Goal: Obtain resource: Download file/media

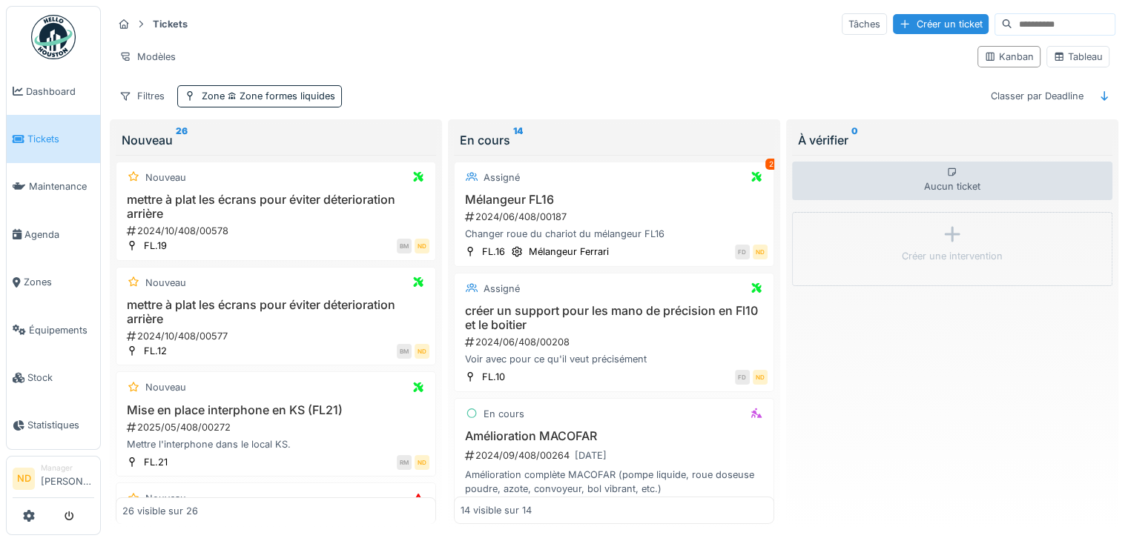
scroll to position [519, 0]
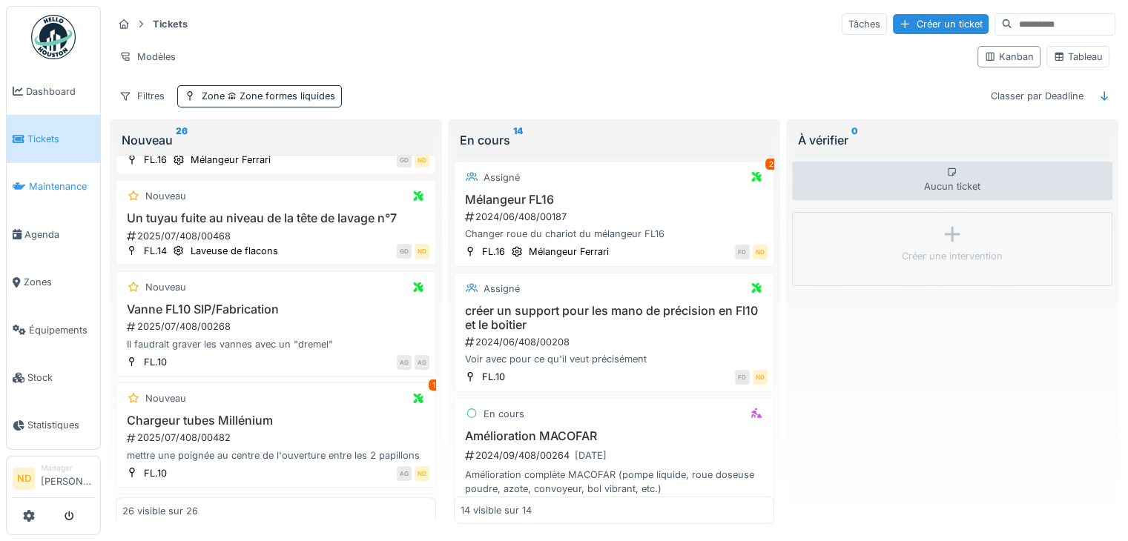
click at [79, 182] on span "Maintenance" at bounding box center [61, 186] width 65 height 14
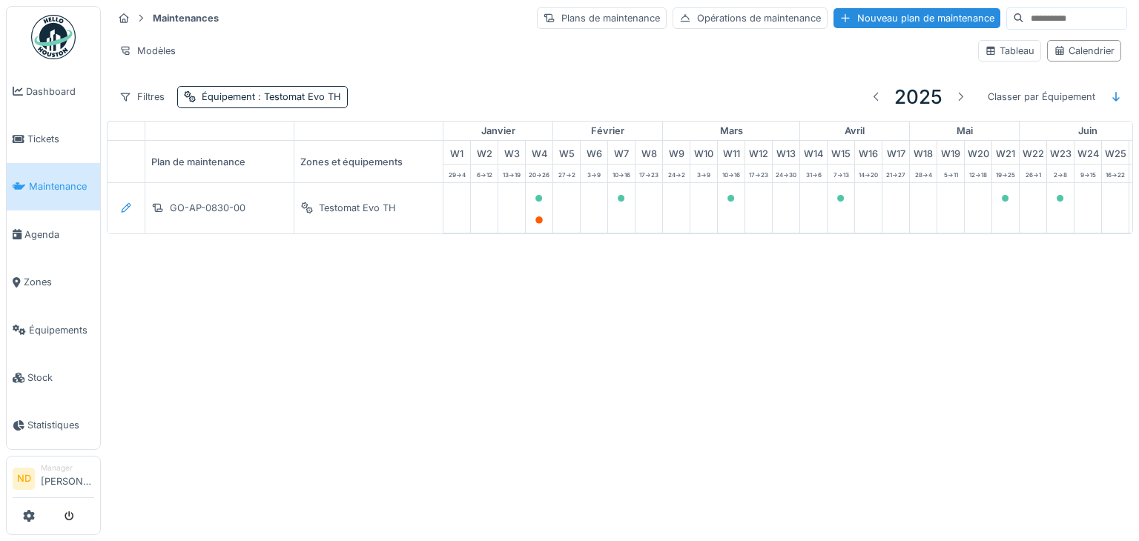
click at [44, 327] on div at bounding box center [569, 270] width 1139 height 541
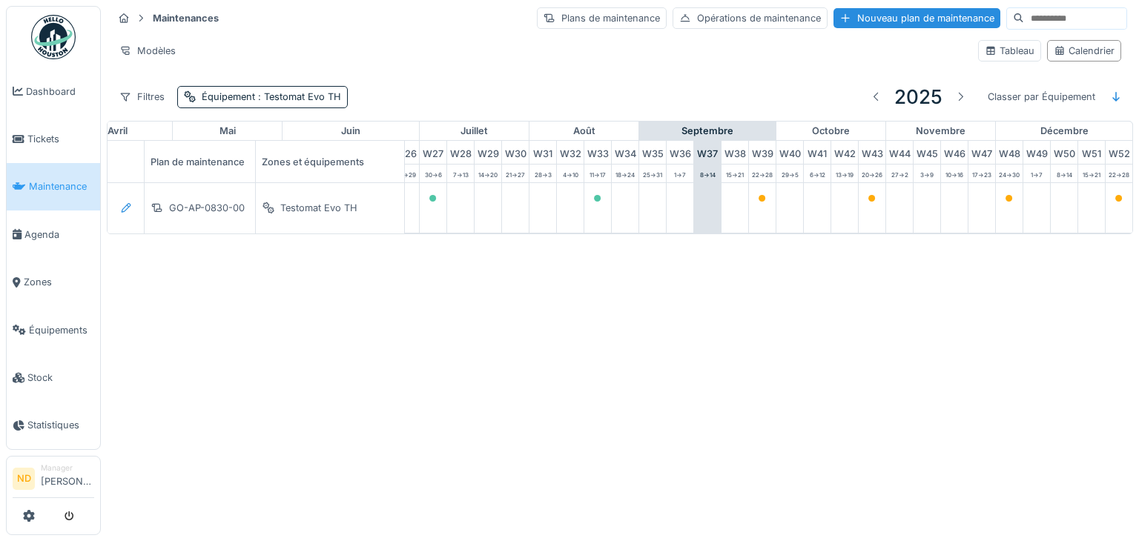
scroll to position [0, 771]
click at [44, 327] on span "Équipements" at bounding box center [61, 330] width 65 height 14
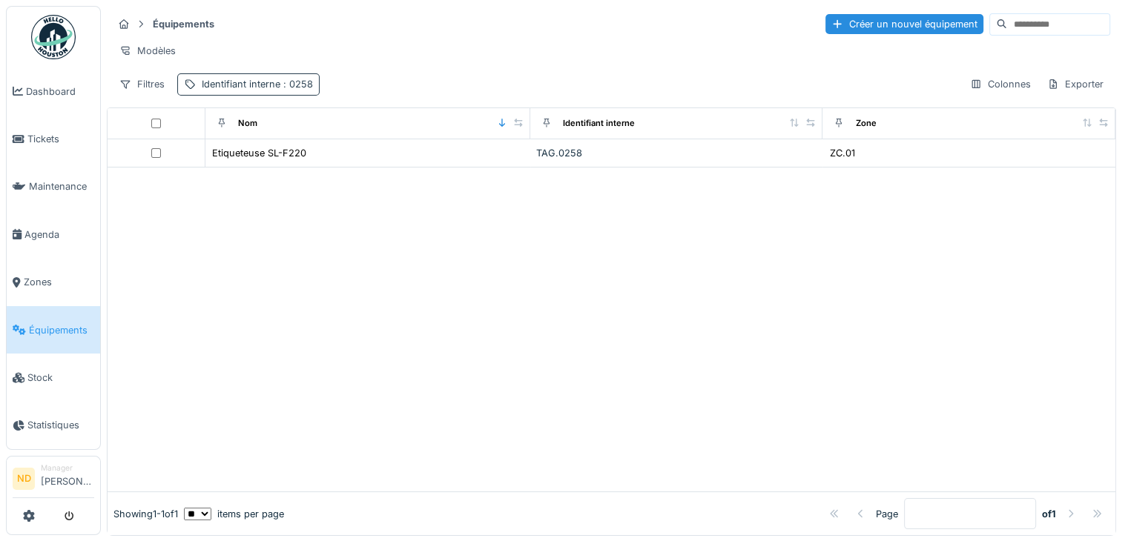
click at [295, 90] on span ": 0258" at bounding box center [296, 84] width 33 height 11
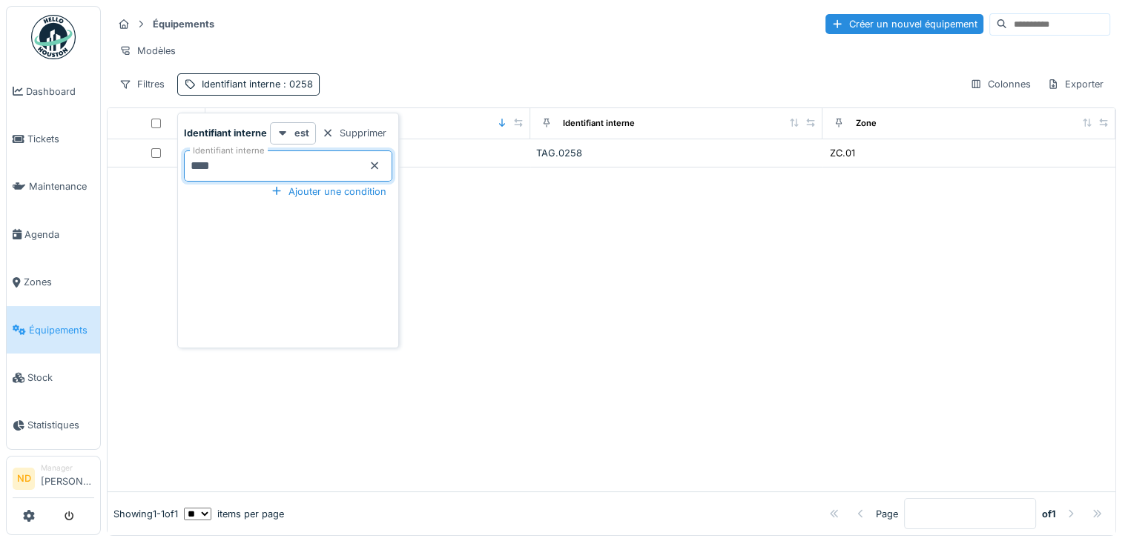
click at [305, 173] on interne_k5Njc "****" at bounding box center [288, 166] width 208 height 31
type interne_k5Njc "****"
click at [556, 285] on div at bounding box center [612, 315] width 1008 height 353
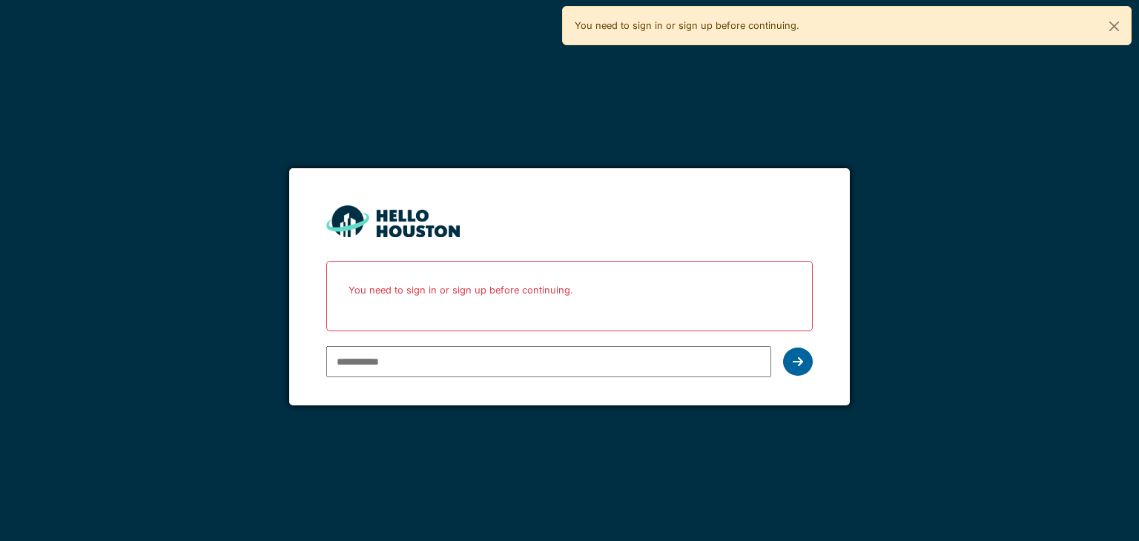
type input "**********"
click at [800, 353] on div at bounding box center [798, 362] width 30 height 28
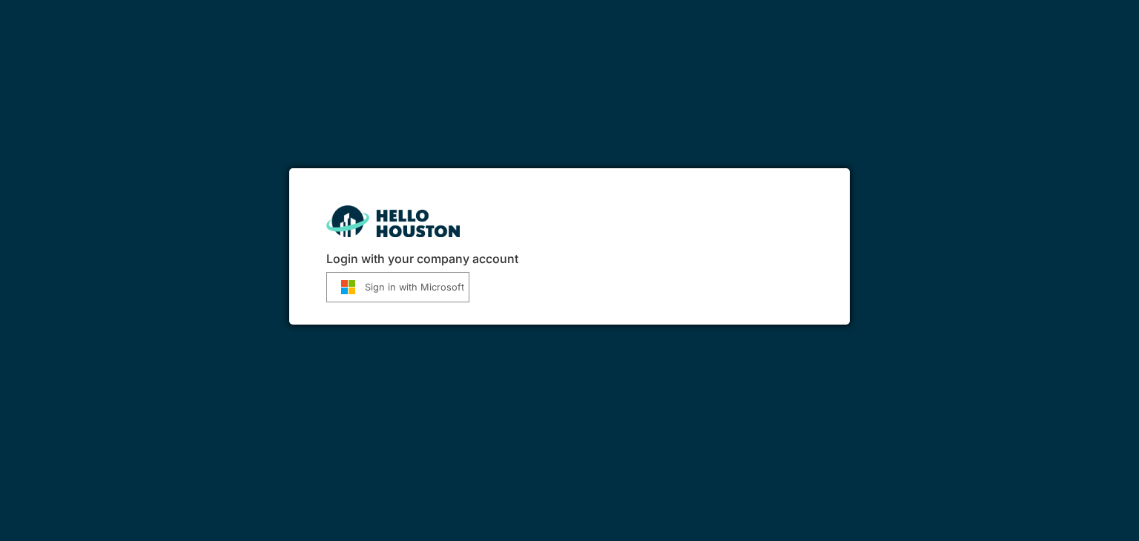
click at [363, 286] on img "submit" at bounding box center [348, 288] width 33 height 16
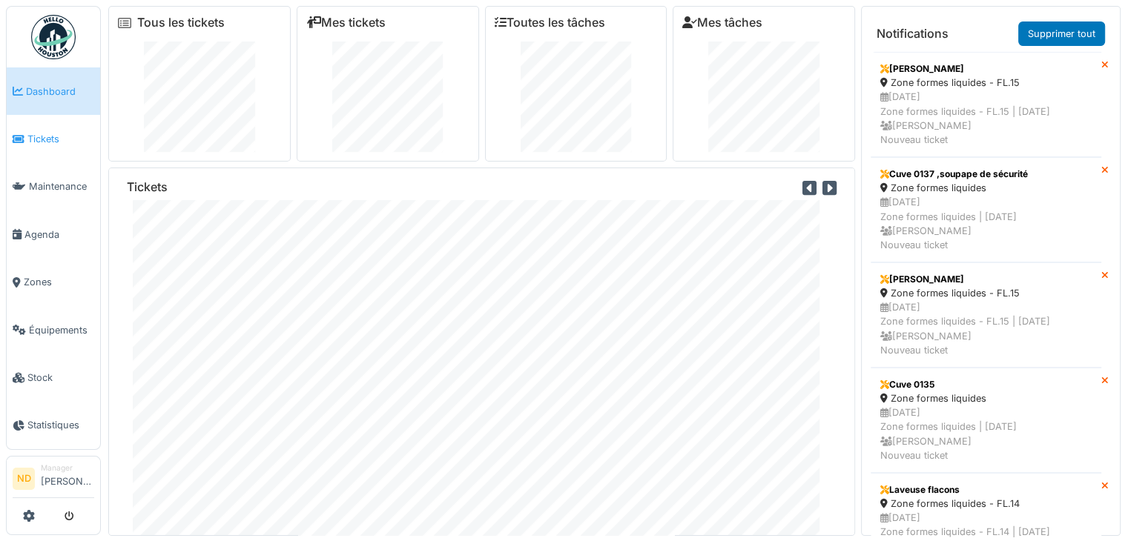
click at [47, 128] on link "Tickets" at bounding box center [53, 138] width 93 height 47
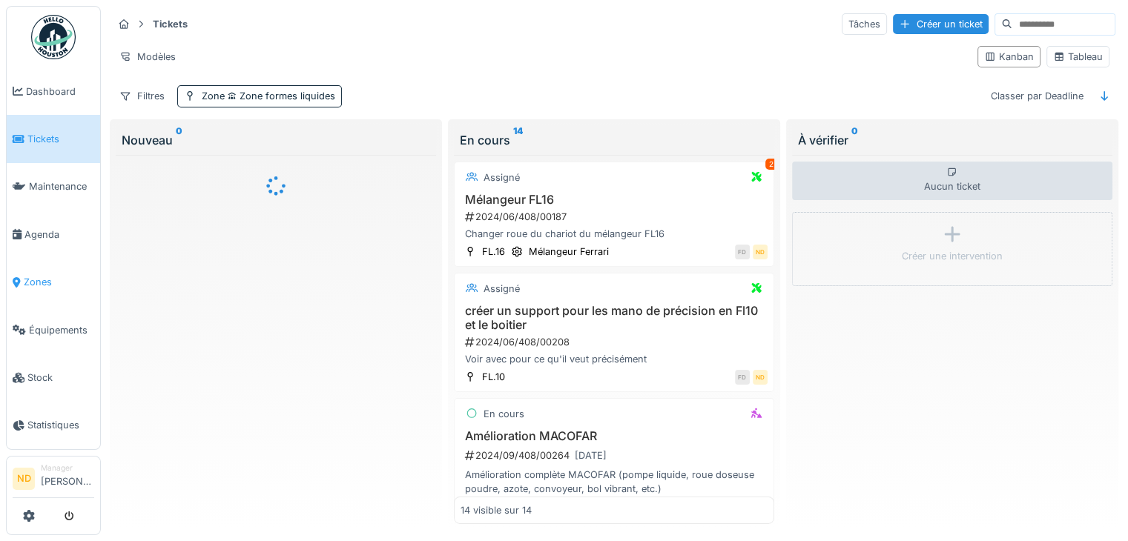
click at [47, 279] on span "Zones" at bounding box center [59, 282] width 70 height 14
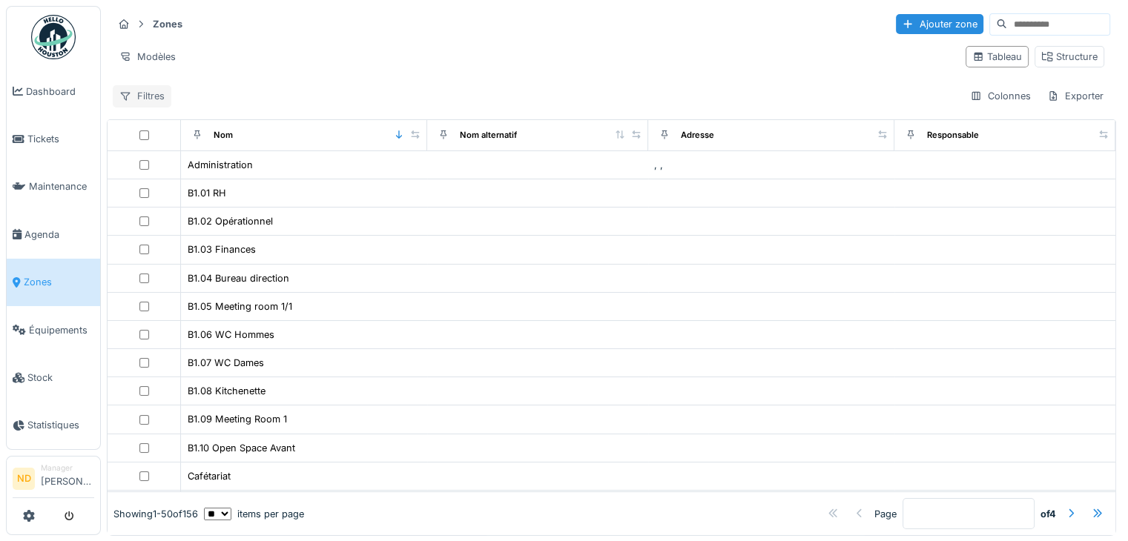
click at [152, 100] on div "Filtres" at bounding box center [142, 96] width 59 height 22
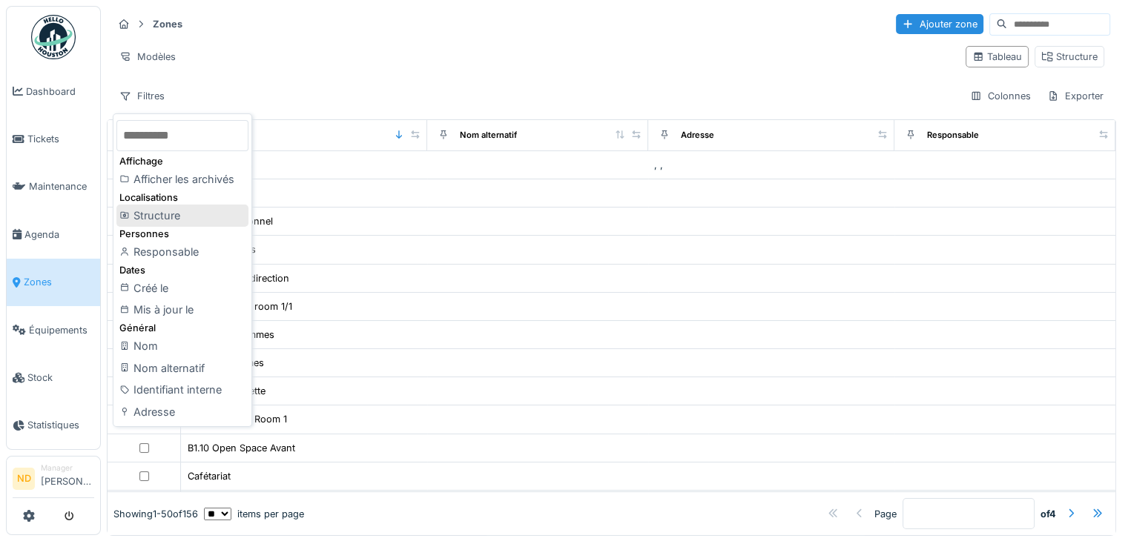
scroll to position [12, 0]
click at [202, 205] on div "Structure" at bounding box center [182, 215] width 132 height 22
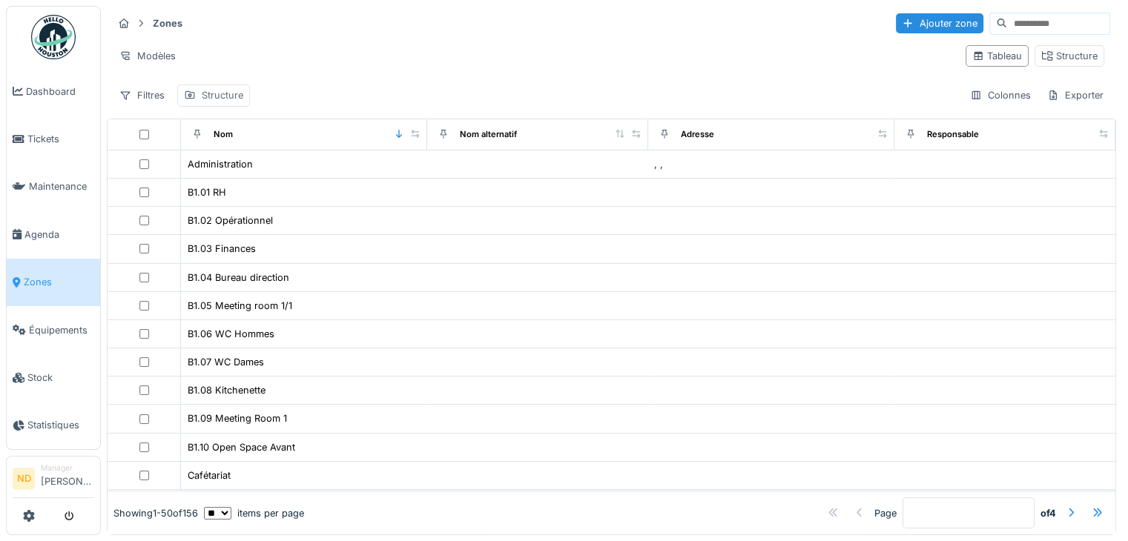
click at [223, 88] on div "Structure" at bounding box center [223, 95] width 42 height 14
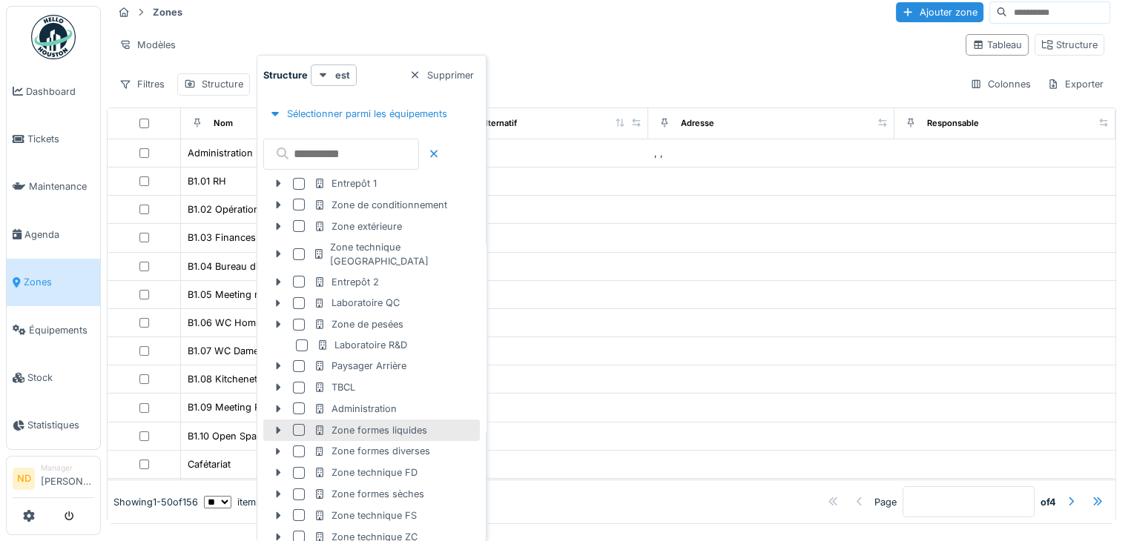
click at [293, 424] on div at bounding box center [299, 430] width 12 height 12
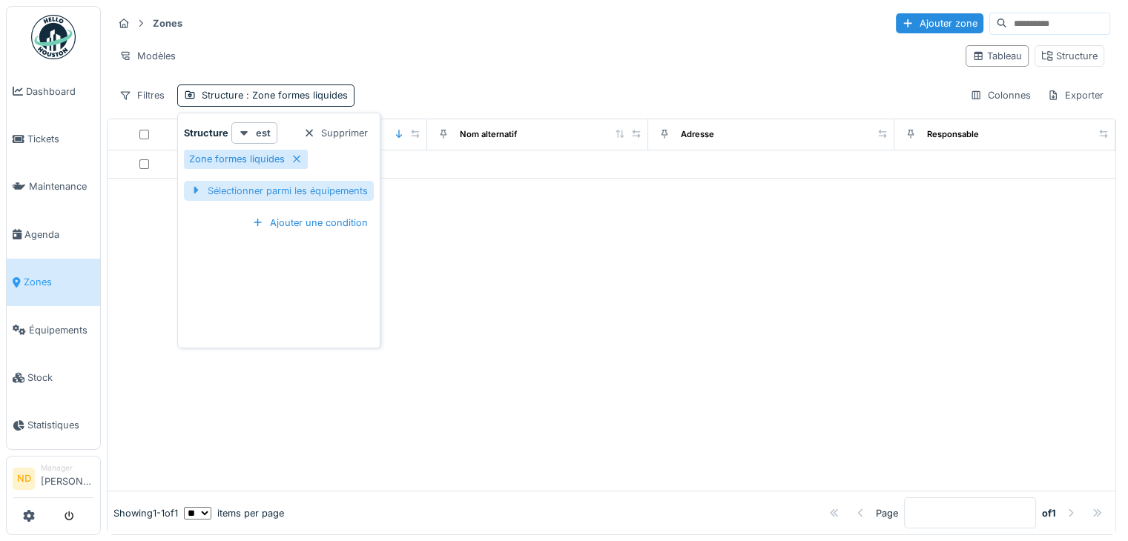
click at [220, 181] on div "Sélectionner parmi les équipements" at bounding box center [279, 191] width 190 height 20
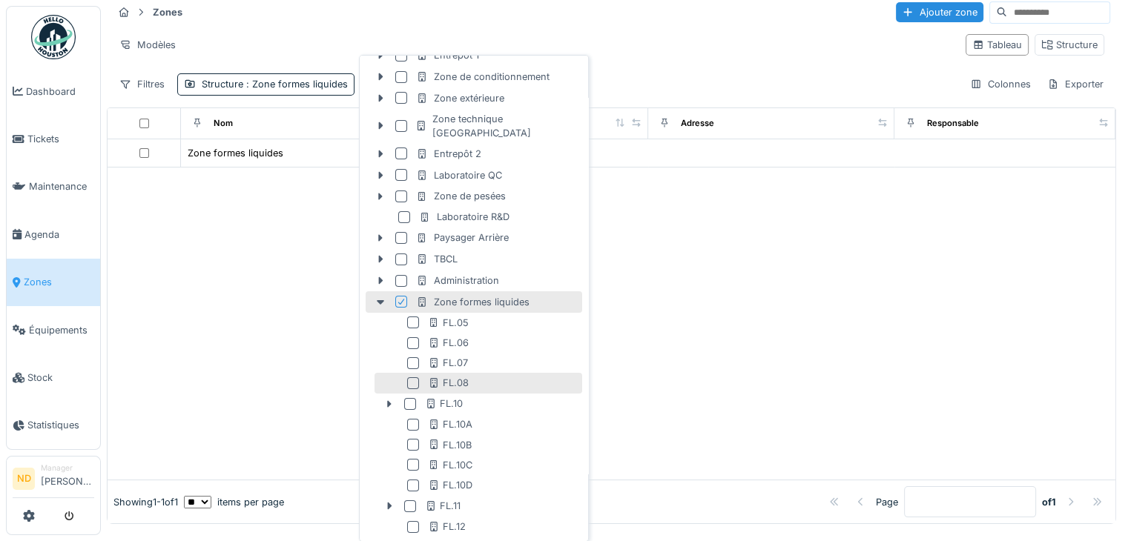
scroll to position [148, 0]
click at [409, 398] on div at bounding box center [410, 404] width 12 height 12
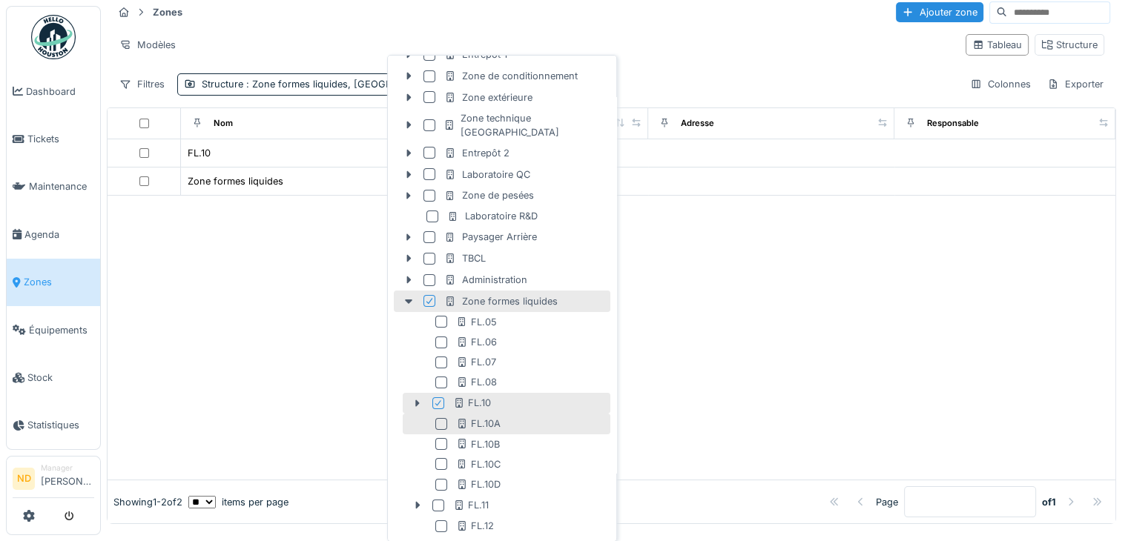
click at [442, 418] on div at bounding box center [441, 424] width 12 height 12
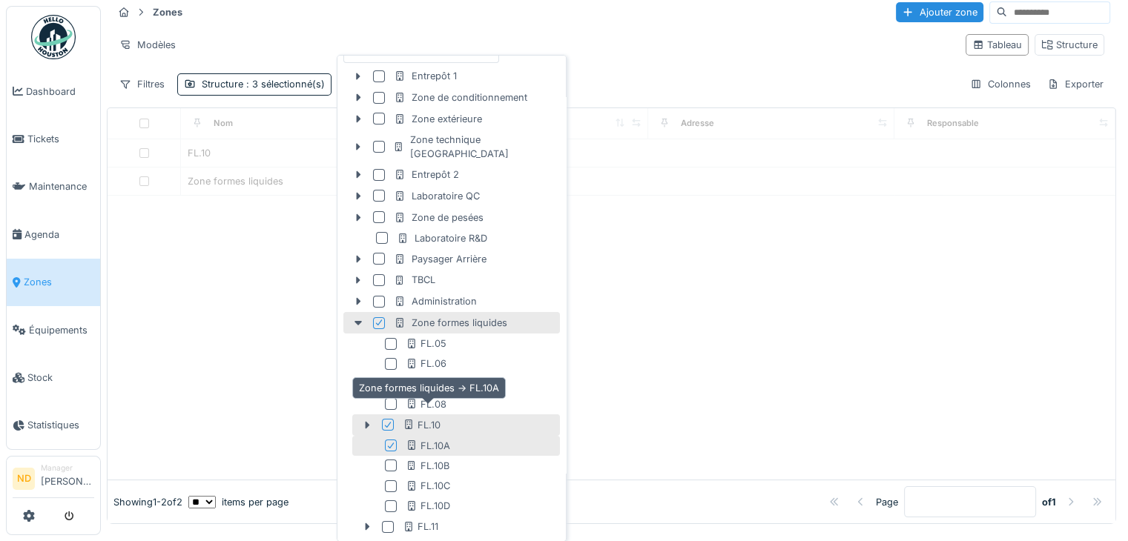
scroll to position [169, 0]
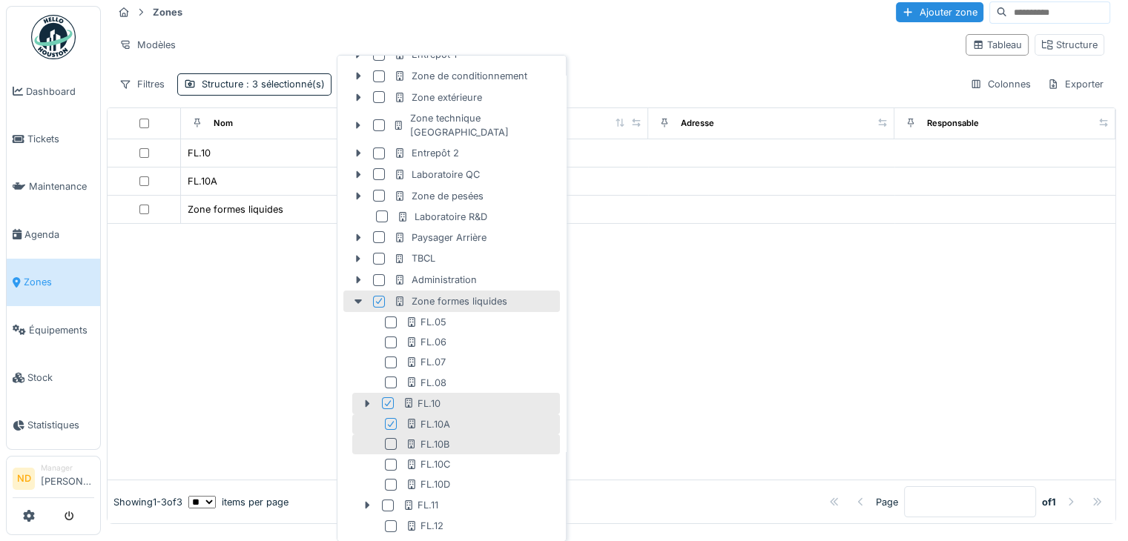
click at [389, 438] on div at bounding box center [391, 444] width 12 height 12
click at [392, 459] on div at bounding box center [392, 465] width 12 height 12
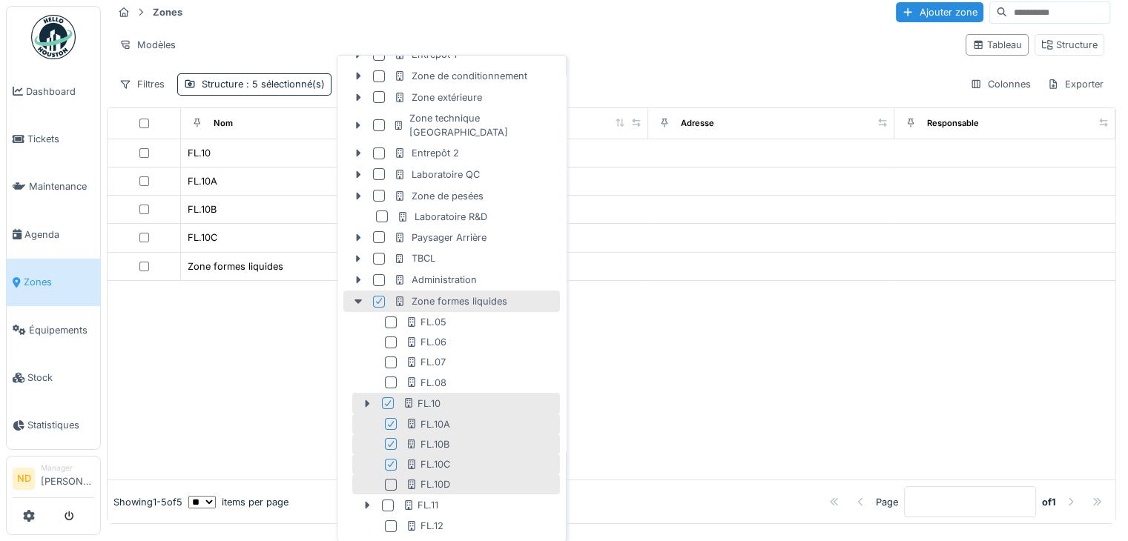
click at [389, 479] on div at bounding box center [391, 485] width 12 height 12
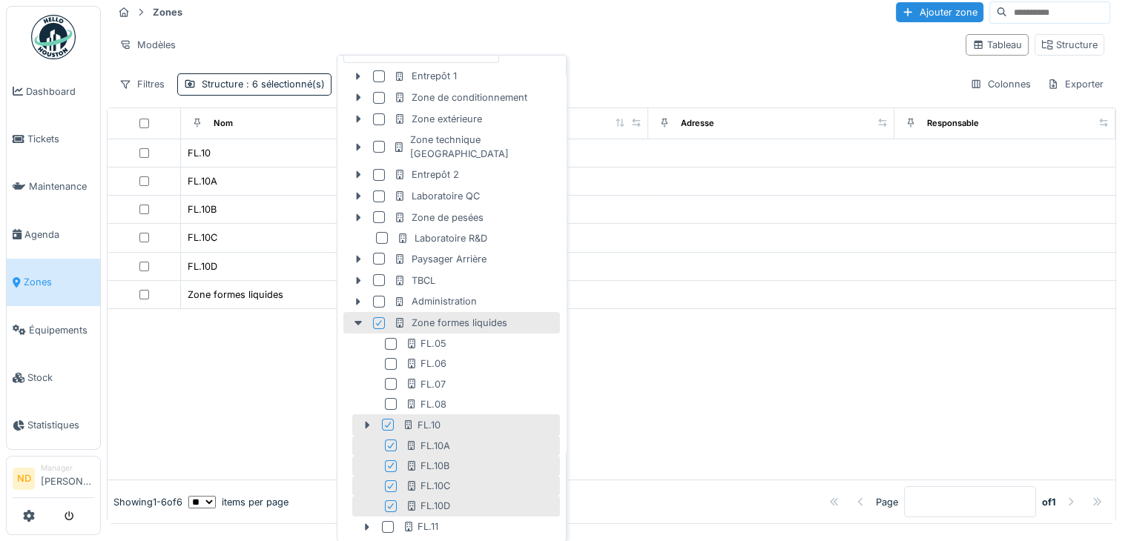
click at [267, 373] on div at bounding box center [612, 394] width 1008 height 171
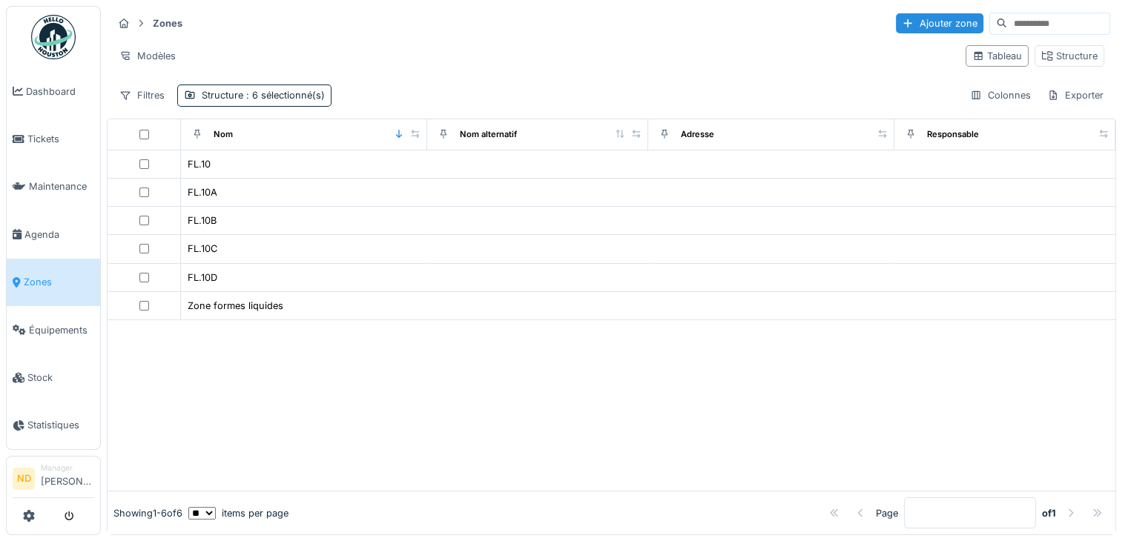
click at [55, 275] on span "Zones" at bounding box center [59, 282] width 70 height 14
click at [270, 96] on span ": 6 sélectionné(s)" at bounding box center [284, 95] width 82 height 11
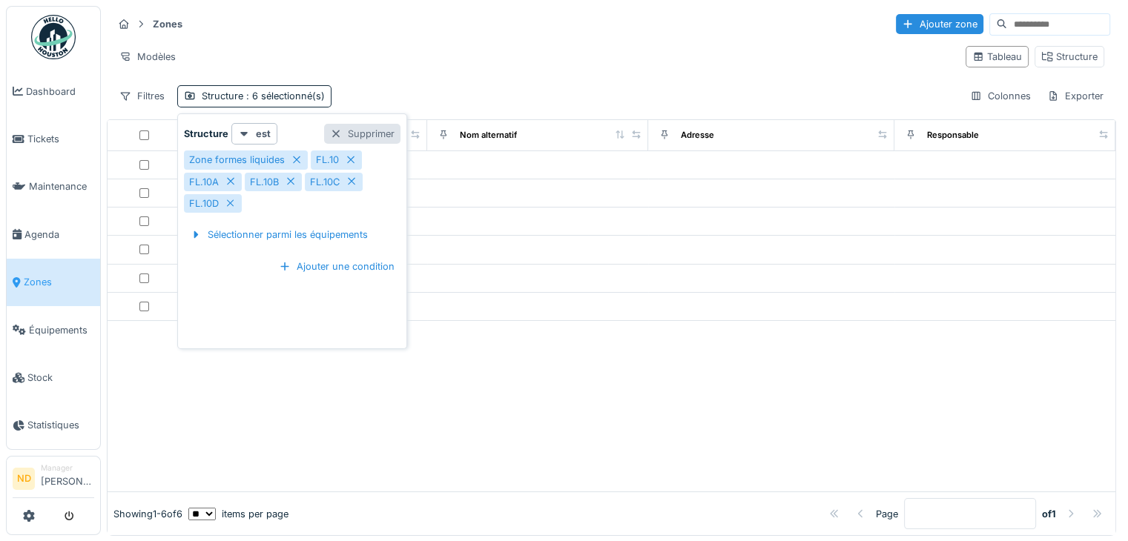
click at [365, 136] on div "Supprimer" at bounding box center [362, 134] width 76 height 20
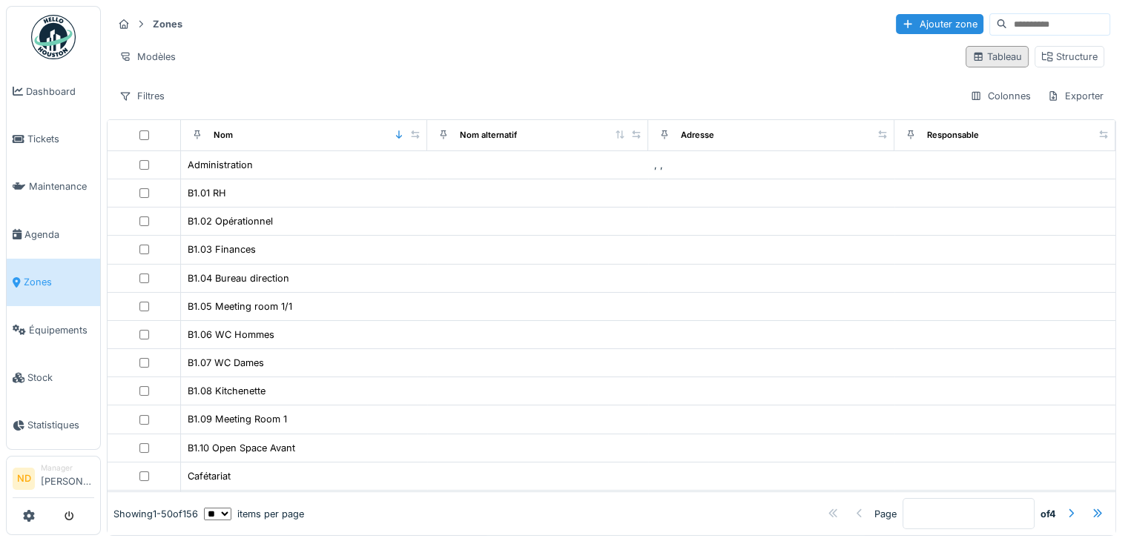
click at [987, 63] on div "Tableau" at bounding box center [997, 57] width 63 height 22
click at [1077, 47] on div "Structure" at bounding box center [1070, 57] width 70 height 22
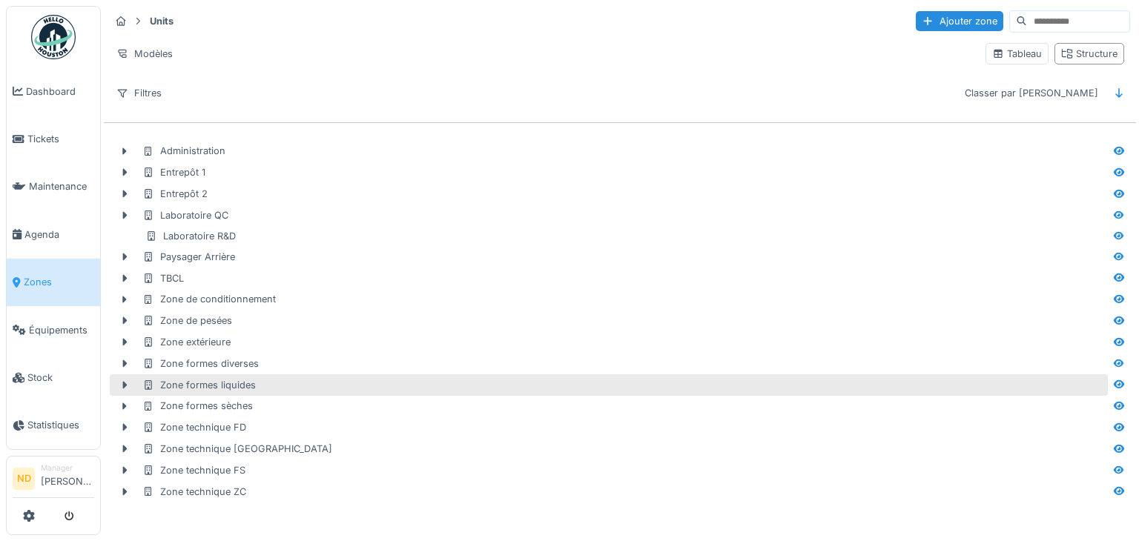
click at [255, 388] on div "Zone formes liquides" at bounding box center [623, 385] width 963 height 14
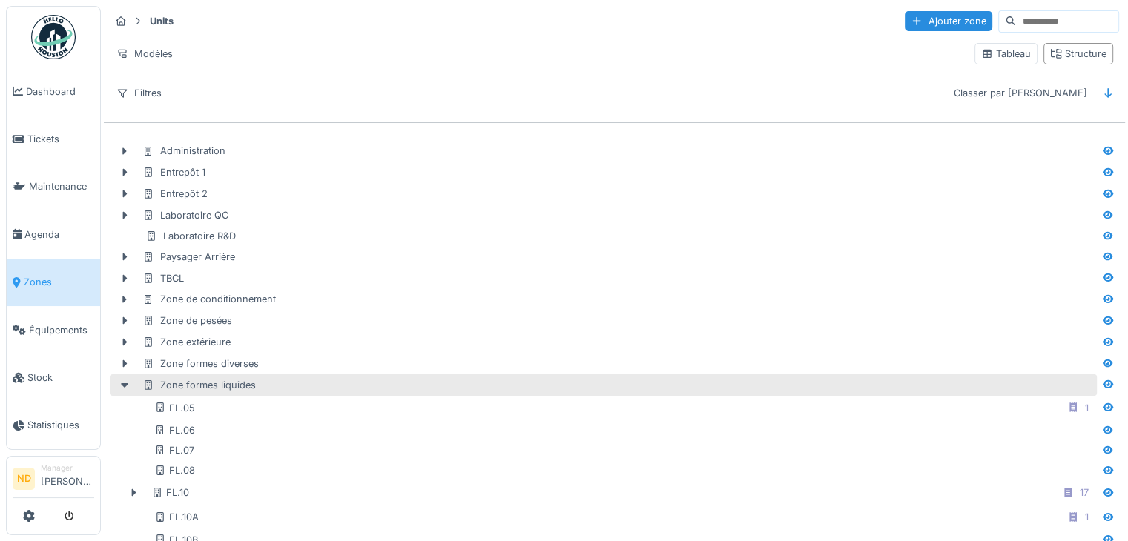
click at [255, 388] on div "Zone formes liquides" at bounding box center [618, 385] width 952 height 14
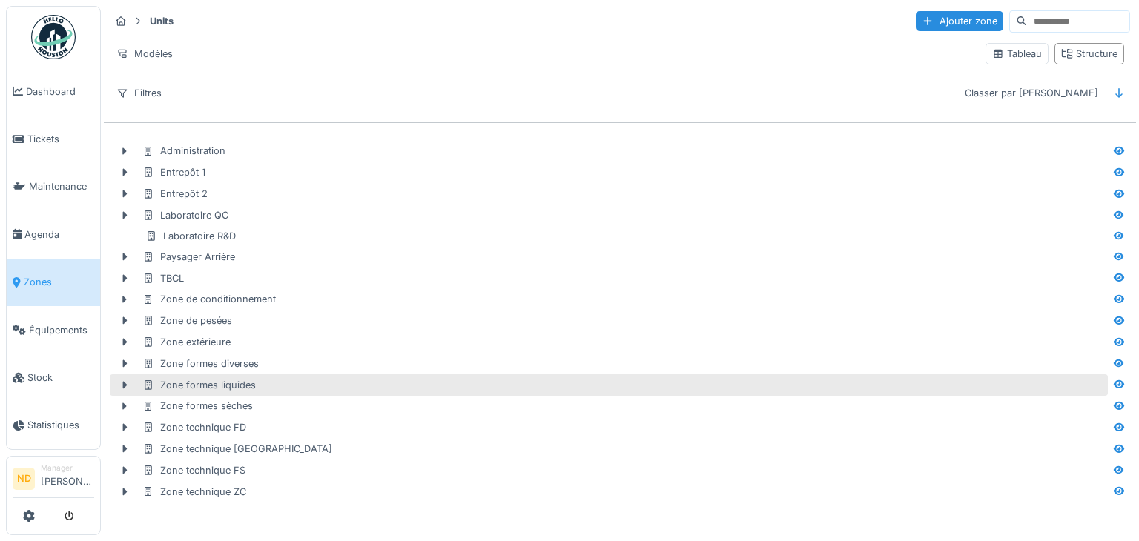
click at [255, 388] on div "Zone formes liquides" at bounding box center [623, 385] width 963 height 14
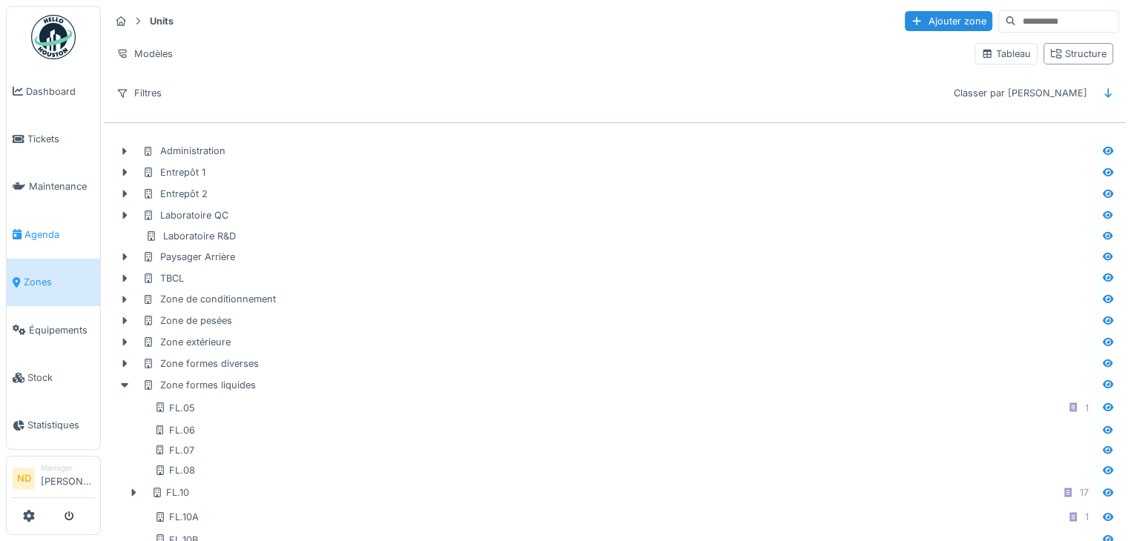
click at [33, 229] on span "Agenda" at bounding box center [59, 235] width 70 height 14
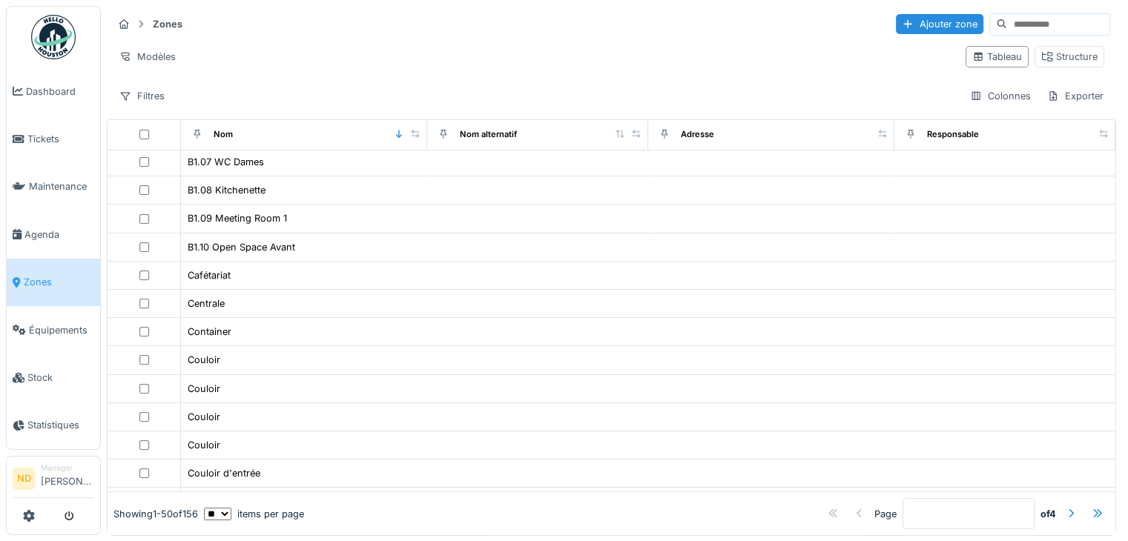
scroll to position [200, 0]
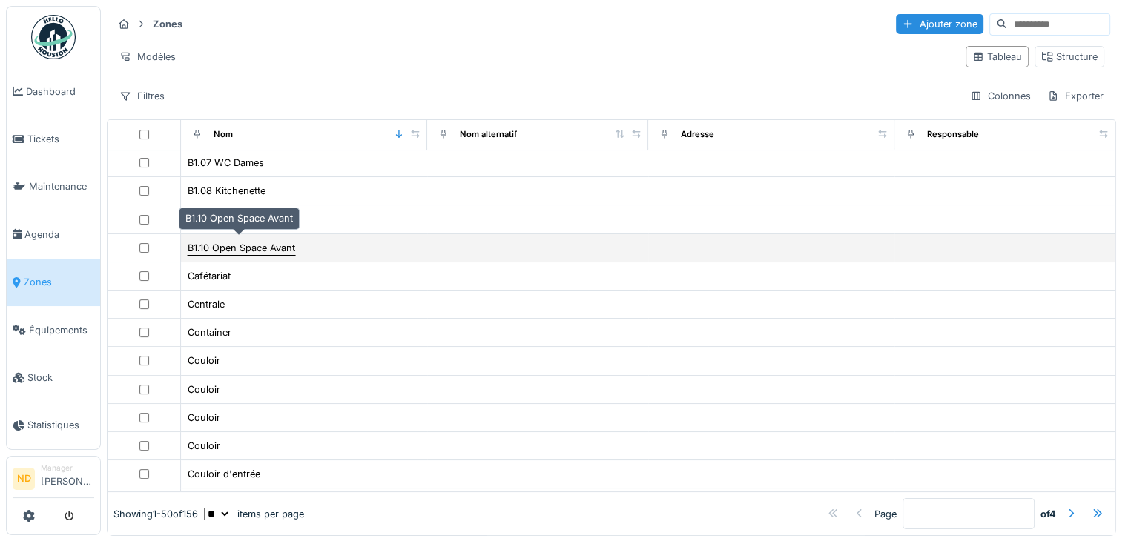
click at [248, 241] on div "B1.10 Open Space Avant" at bounding box center [242, 248] width 108 height 14
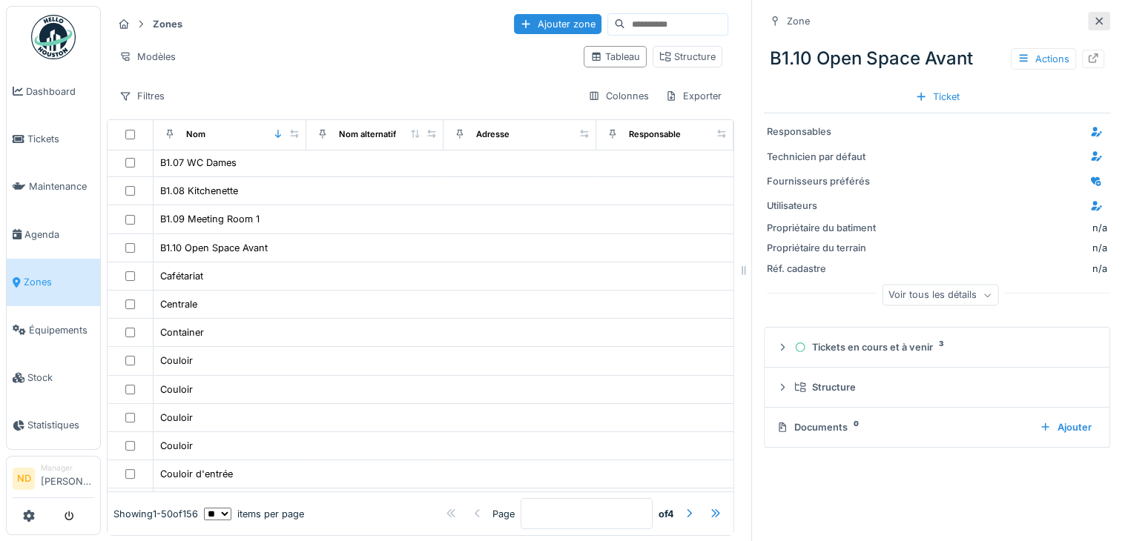
click at [1093, 17] on icon at bounding box center [1099, 21] width 12 height 10
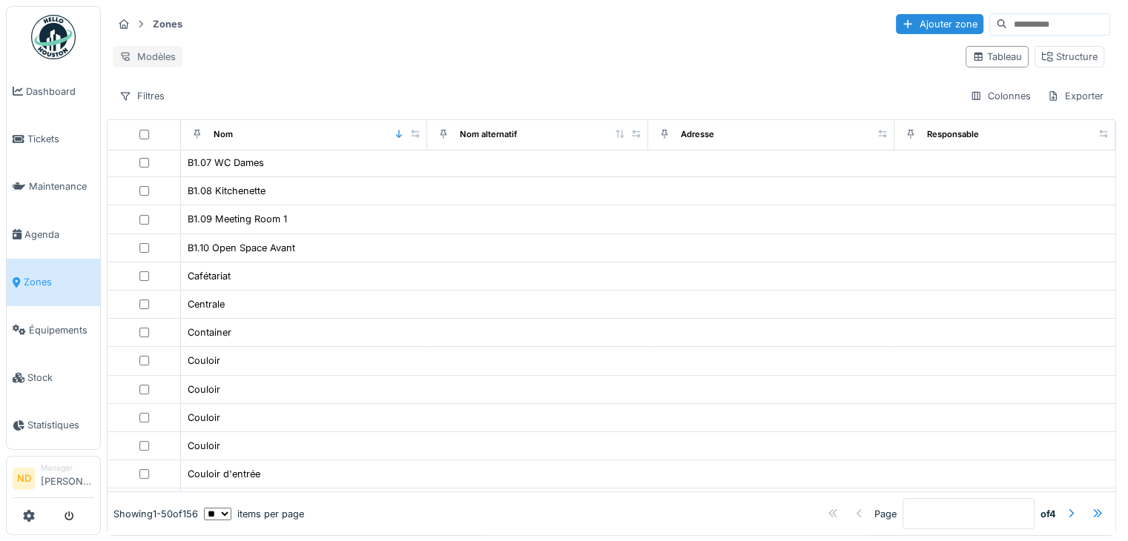
click at [144, 57] on div "Modèles" at bounding box center [148, 57] width 70 height 22
click at [306, 10] on div "Zones Ajouter zone Modèles Tableau Structure Filtres Colonnes Exporter" at bounding box center [611, 60] width 1009 height 108
click at [1042, 56] on div "Structure" at bounding box center [1069, 57] width 56 height 14
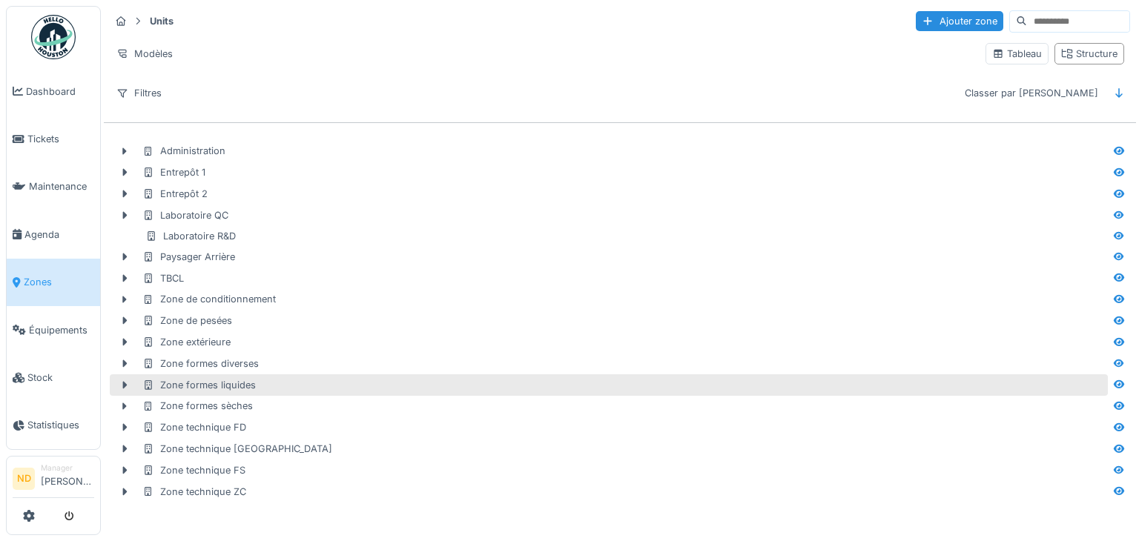
click at [220, 379] on div "Zone formes liquides" at bounding box center [198, 385] width 113 height 14
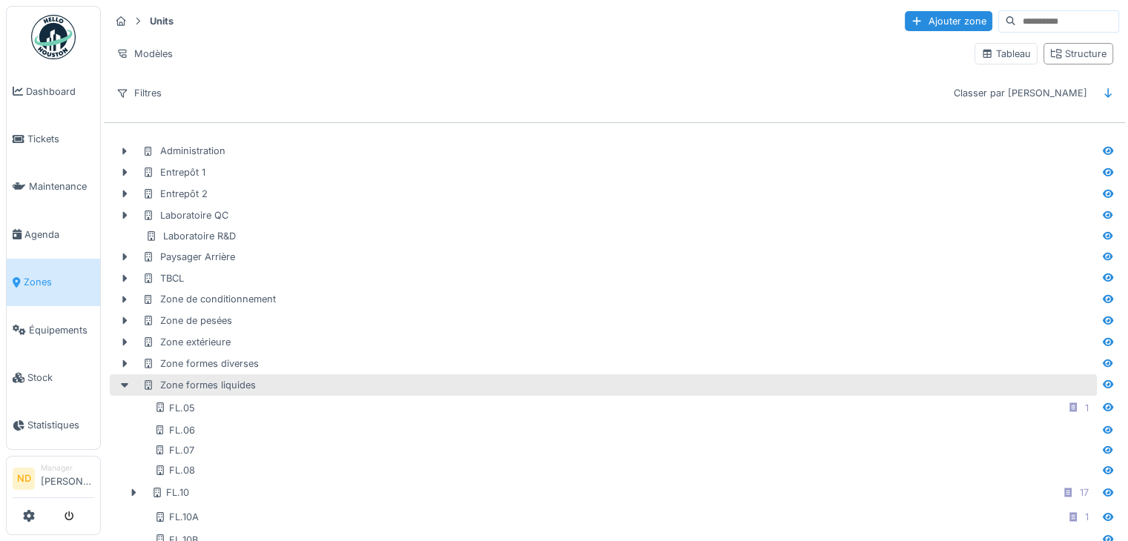
click at [220, 379] on div "Zone formes liquides" at bounding box center [198, 385] width 113 height 14
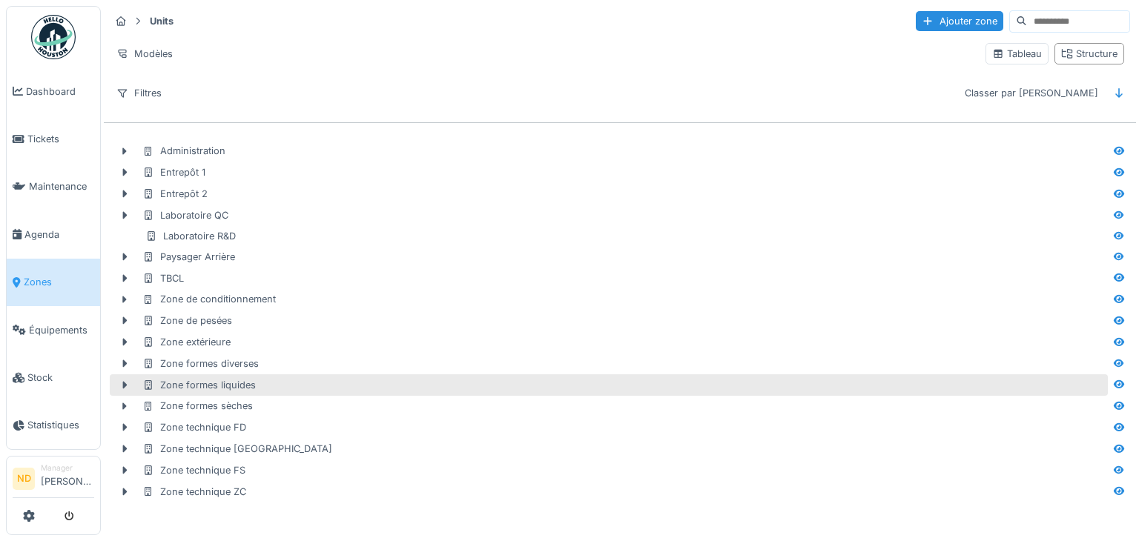
click at [220, 379] on div "Zone formes liquides" at bounding box center [198, 385] width 113 height 14
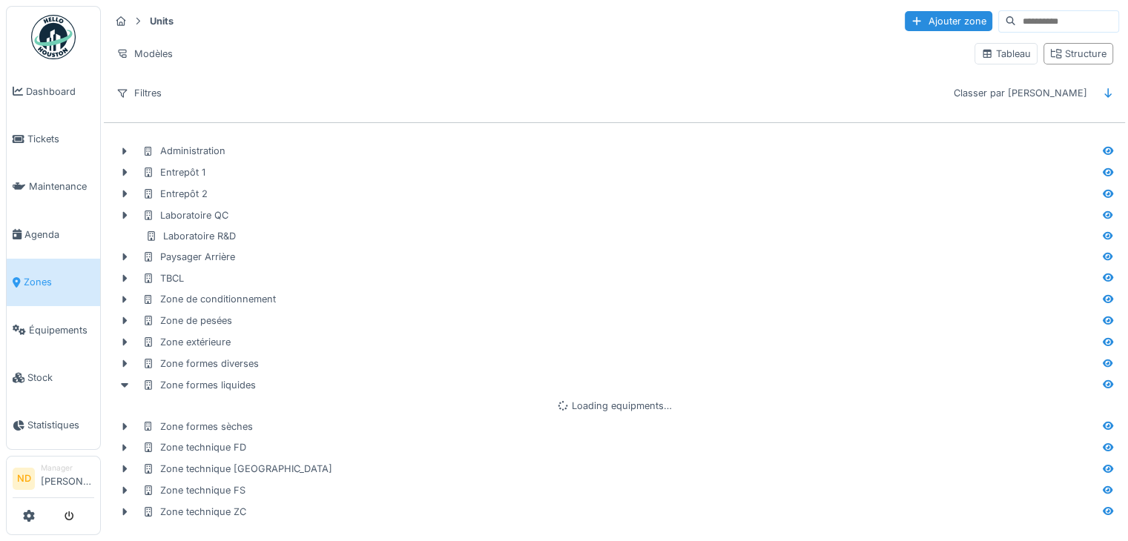
click at [208, 395] on div "Administration Entrepôt 1 Entrepôt 2 Laboratoire QC Laboratoire R&D Paysager Ar…" at bounding box center [614, 332] width 1021 height 394
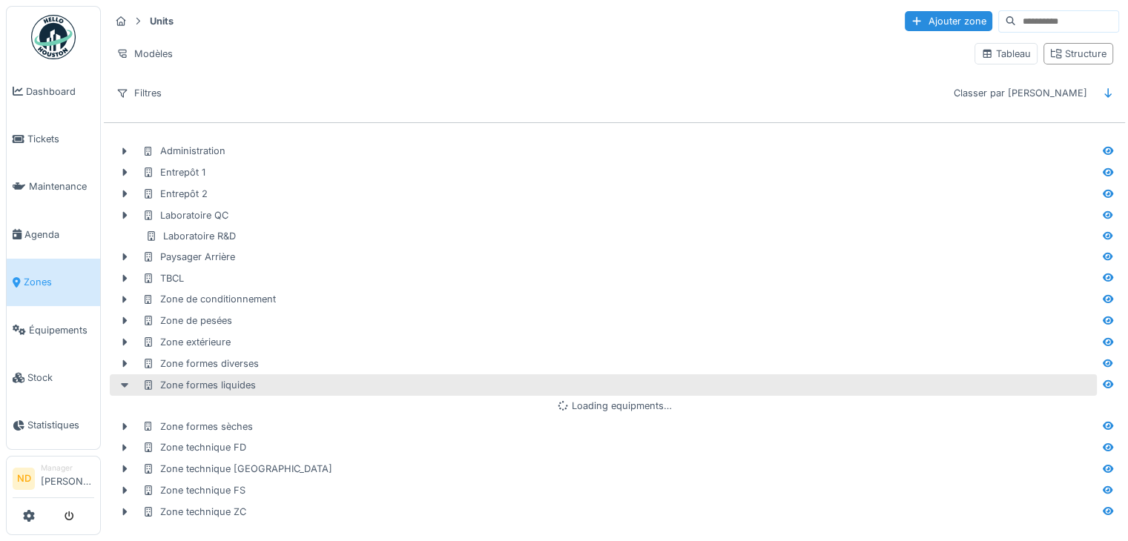
click at [134, 383] on div at bounding box center [125, 386] width 24 height 16
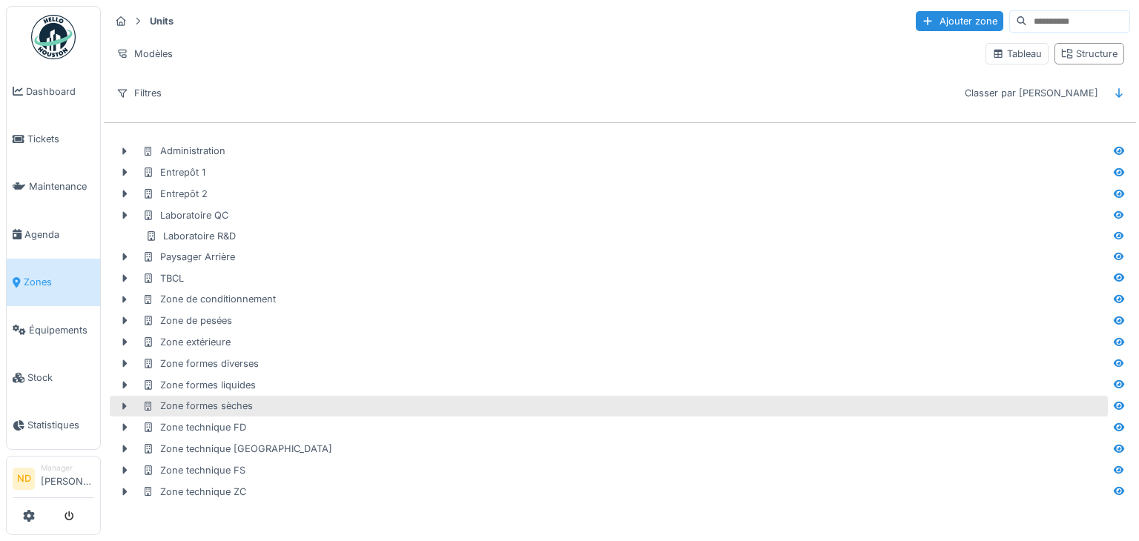
click at [234, 396] on div "Zone formes sèches" at bounding box center [609, 407] width 998 height 22
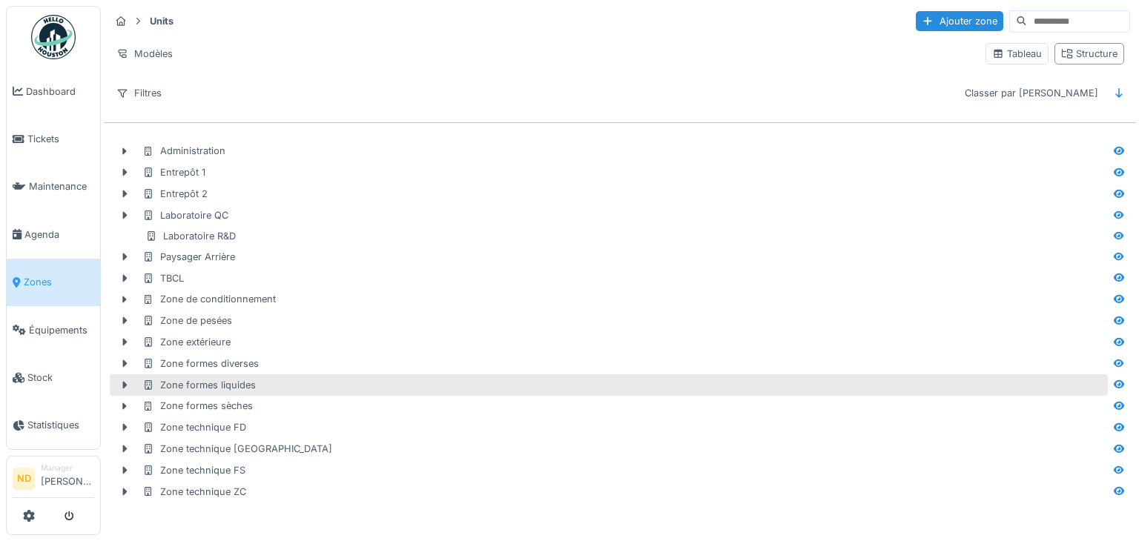
click at [233, 392] on div "Zone formes liquides" at bounding box center [609, 386] width 998 height 22
click at [231, 385] on div "Zone formes liquides" at bounding box center [198, 385] width 113 height 14
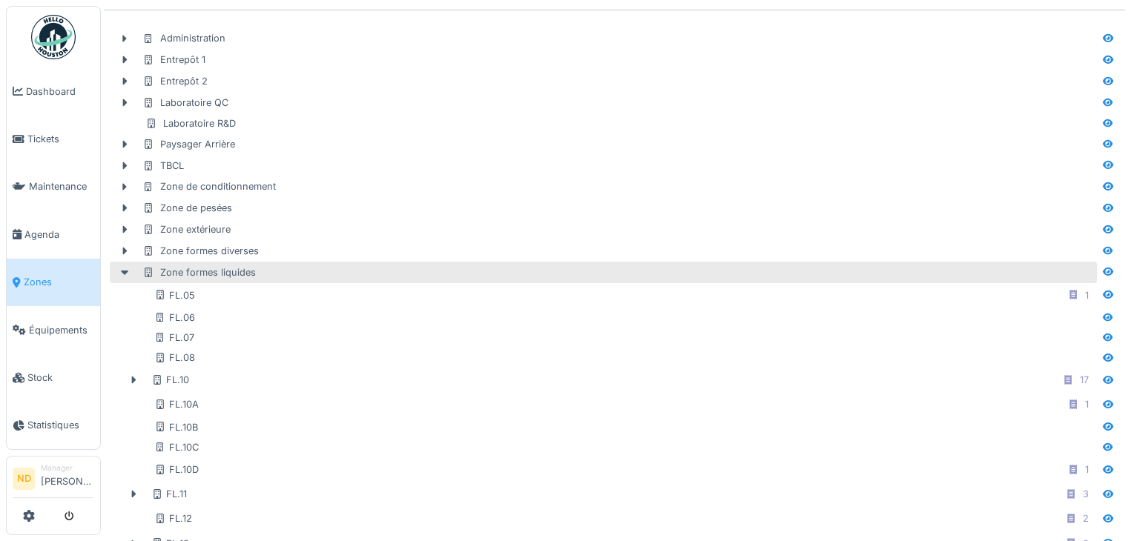
scroll to position [113, 0]
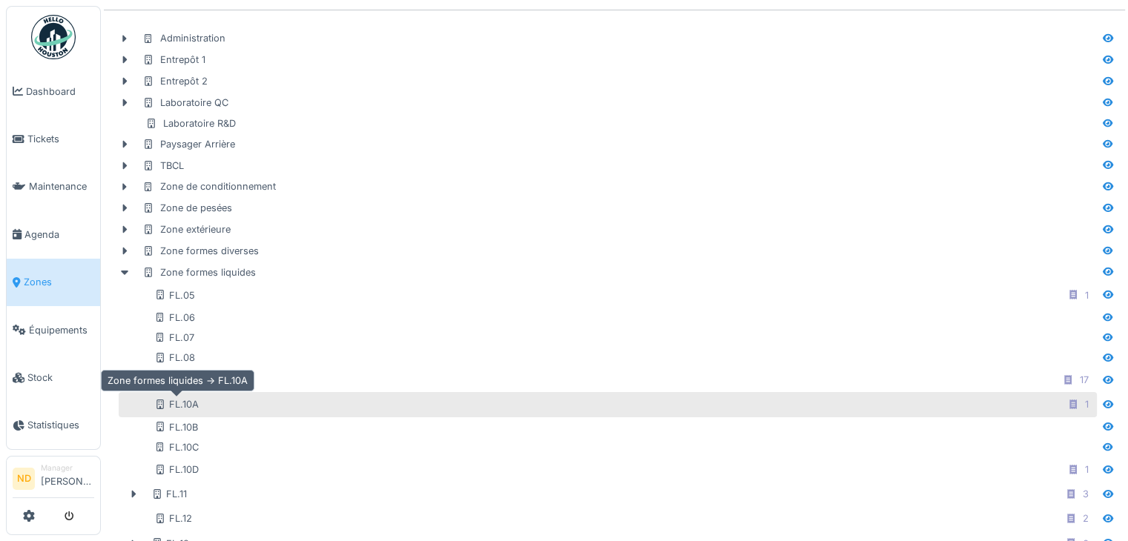
click at [164, 404] on icon at bounding box center [160, 405] width 12 height 10
click at [186, 405] on div "FL.10A" at bounding box center [176, 405] width 44 height 14
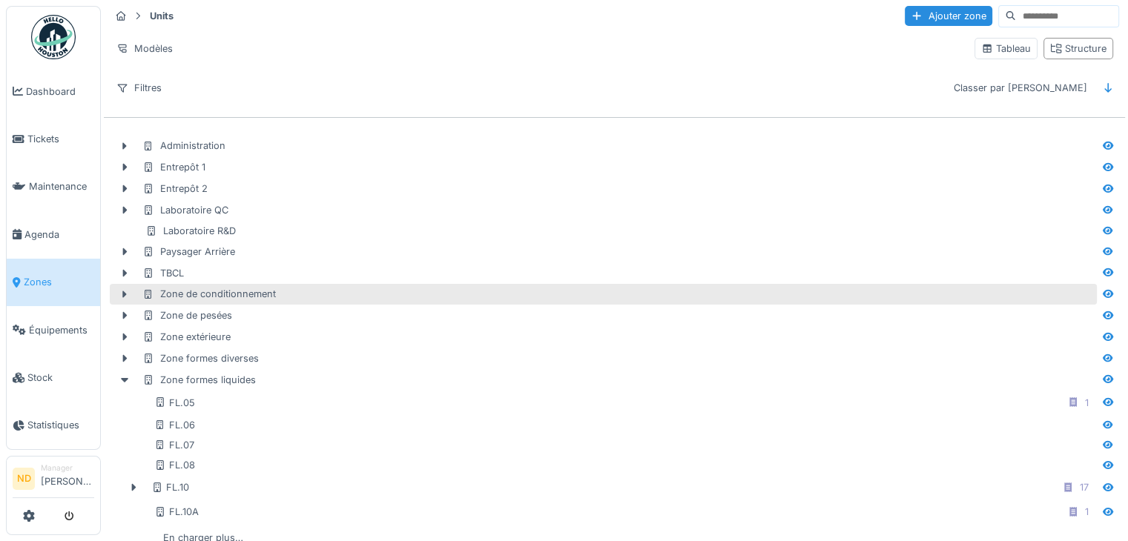
scroll to position [0, 0]
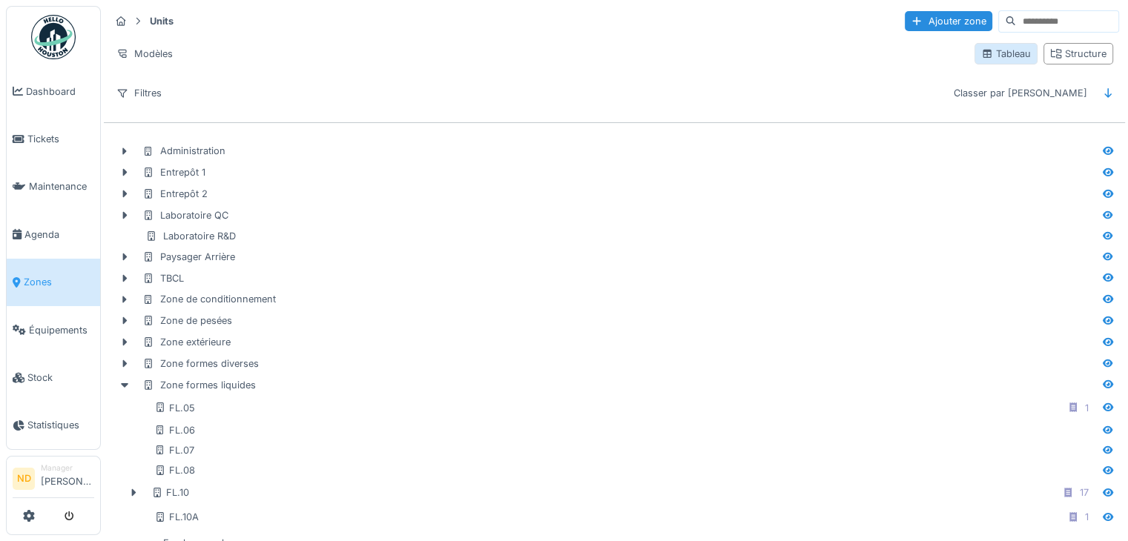
click at [1006, 49] on div "Tableau" at bounding box center [1006, 54] width 50 height 14
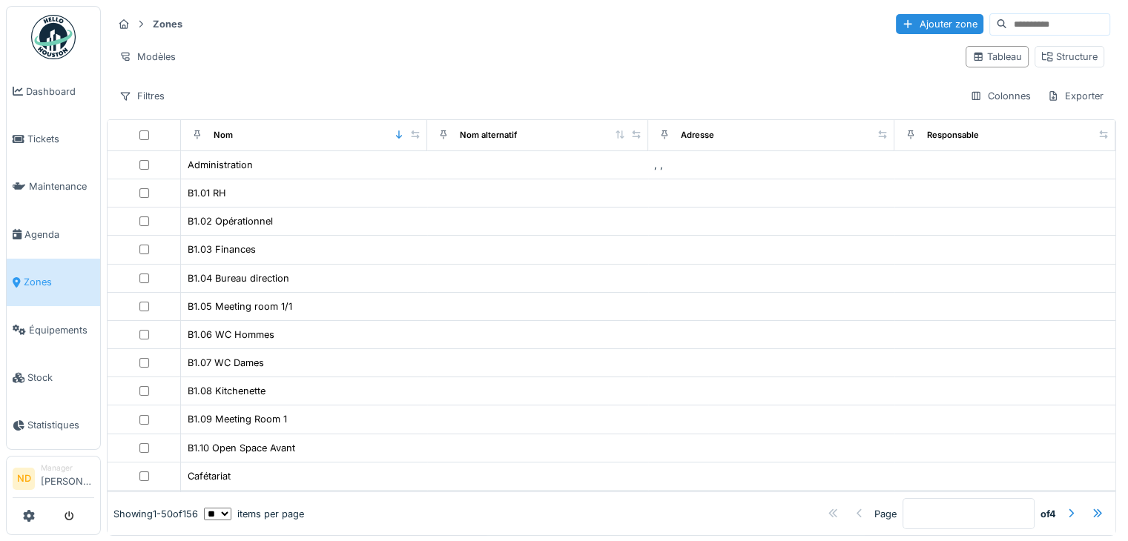
click at [1033, 27] on input at bounding box center [1058, 24] width 102 height 21
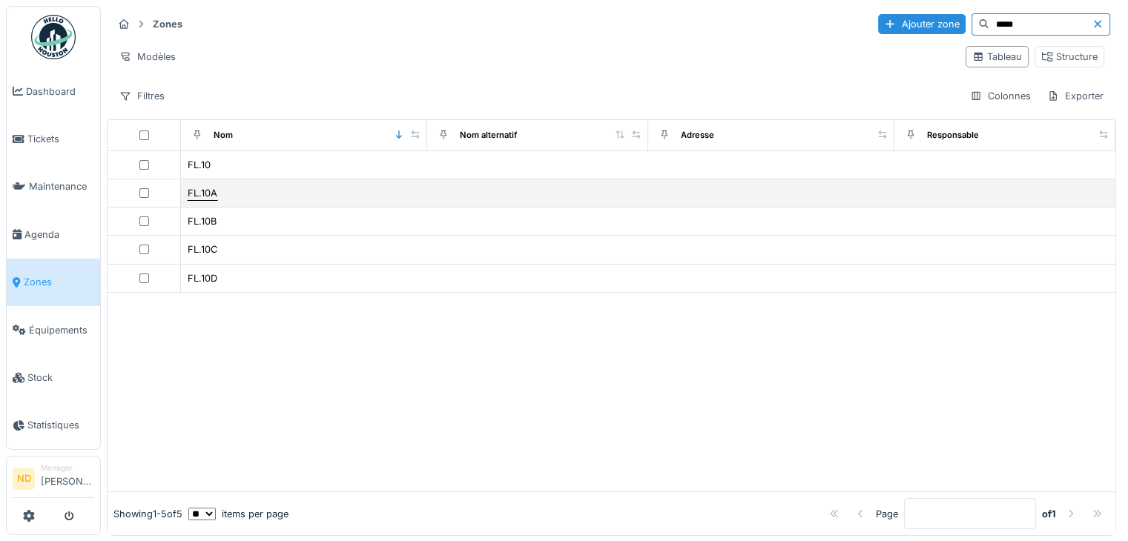
type input "*****"
click at [199, 188] on div "FL.10A" at bounding box center [203, 193] width 30 height 14
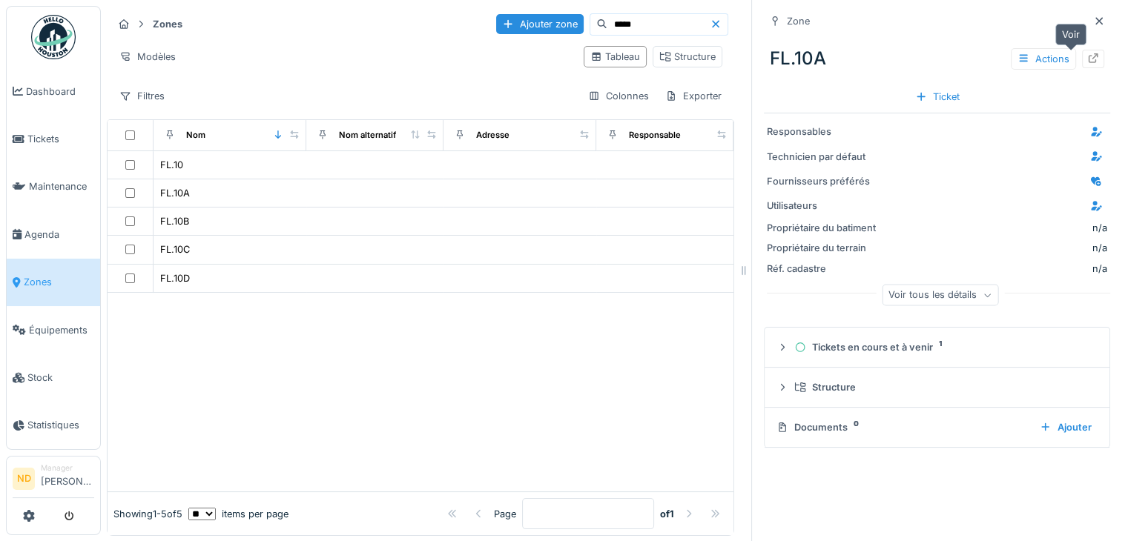
click at [1087, 64] on div at bounding box center [1093, 59] width 12 height 14
click at [1093, 23] on icon at bounding box center [1099, 21] width 12 height 10
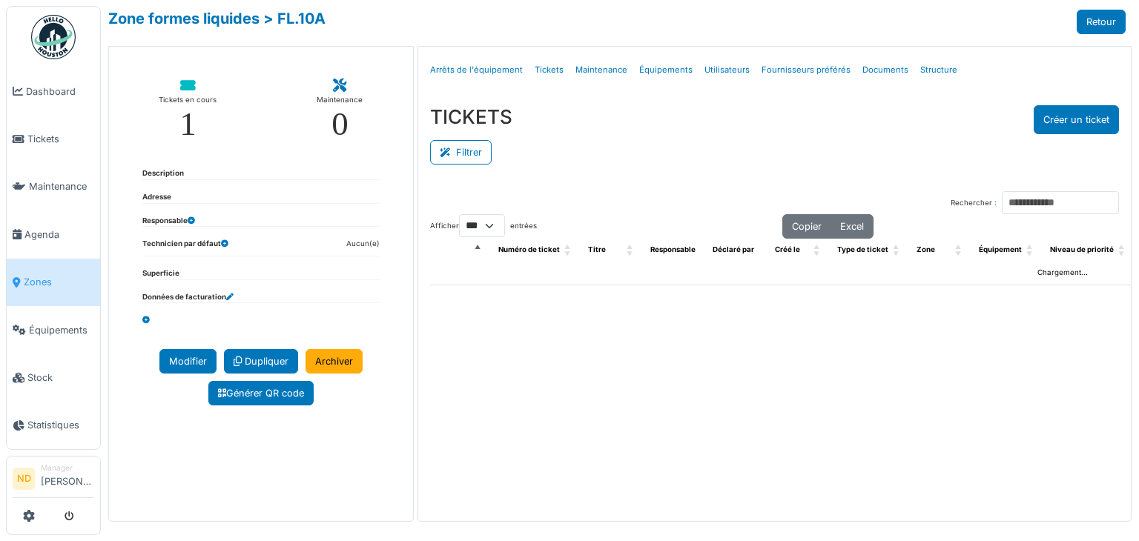
select select "***"
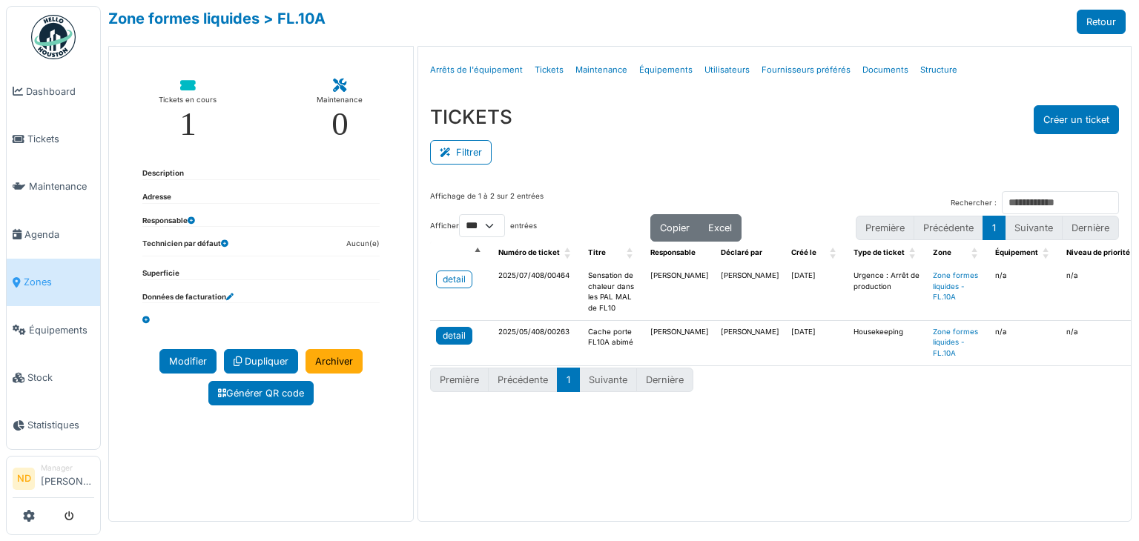
click at [453, 332] on div "detail" at bounding box center [454, 335] width 23 height 13
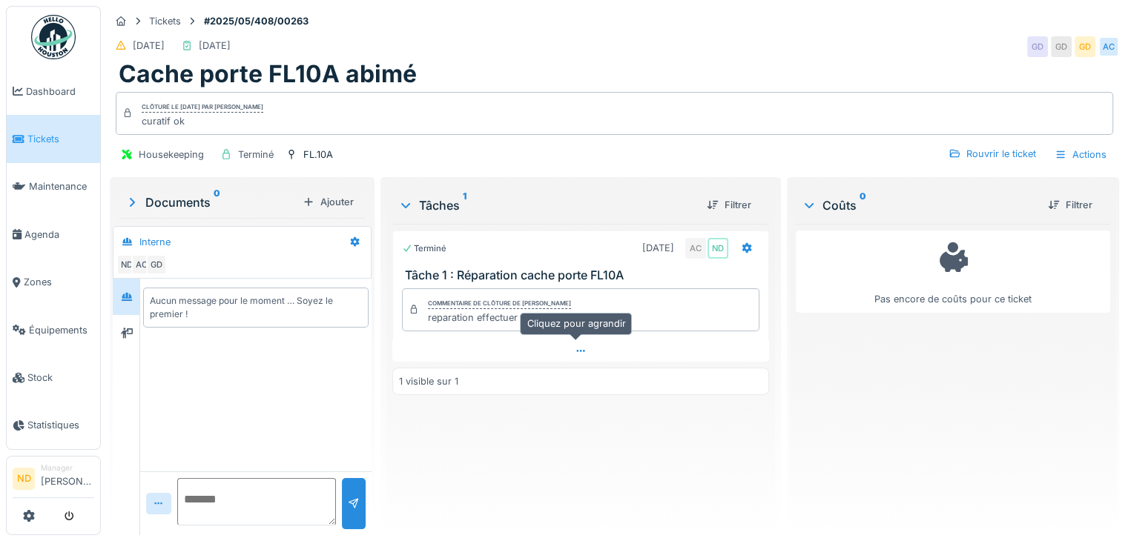
click at [575, 347] on icon at bounding box center [581, 351] width 12 height 10
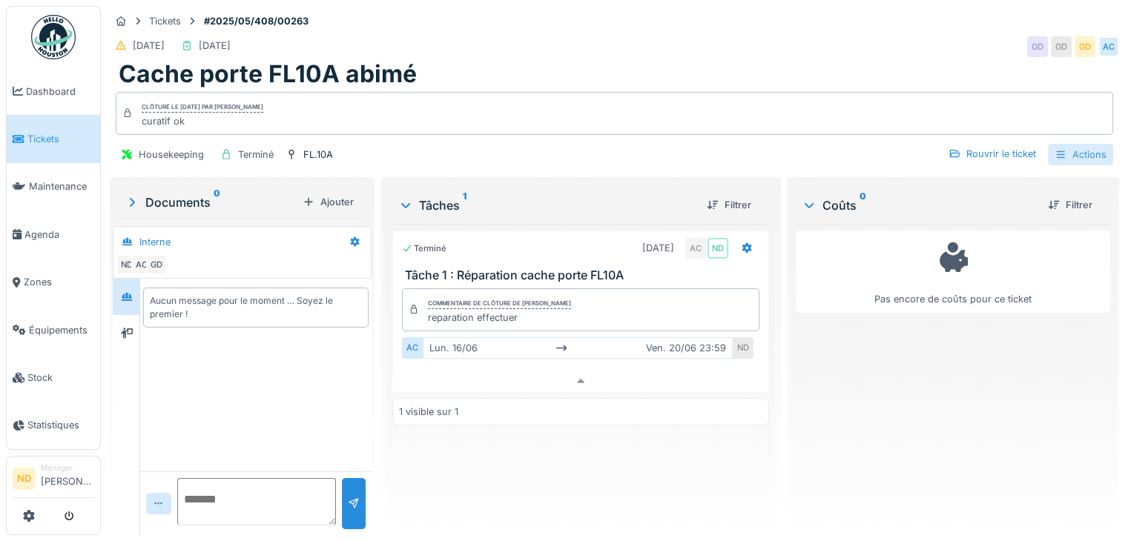
click at [1079, 144] on div "Actions" at bounding box center [1080, 155] width 65 height 22
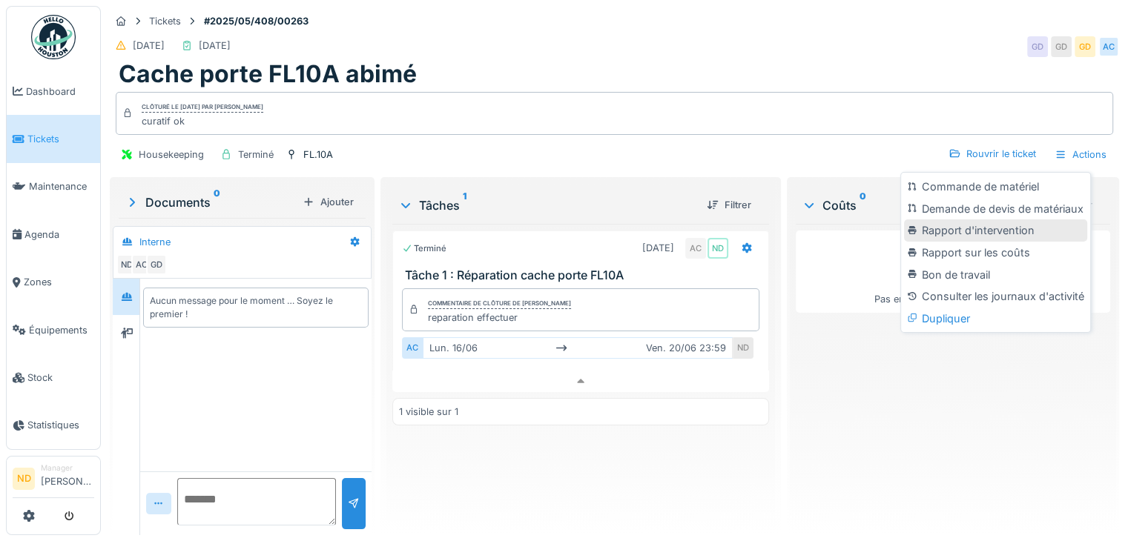
click at [1006, 229] on div "Rapport d'intervention" at bounding box center [995, 231] width 182 height 22
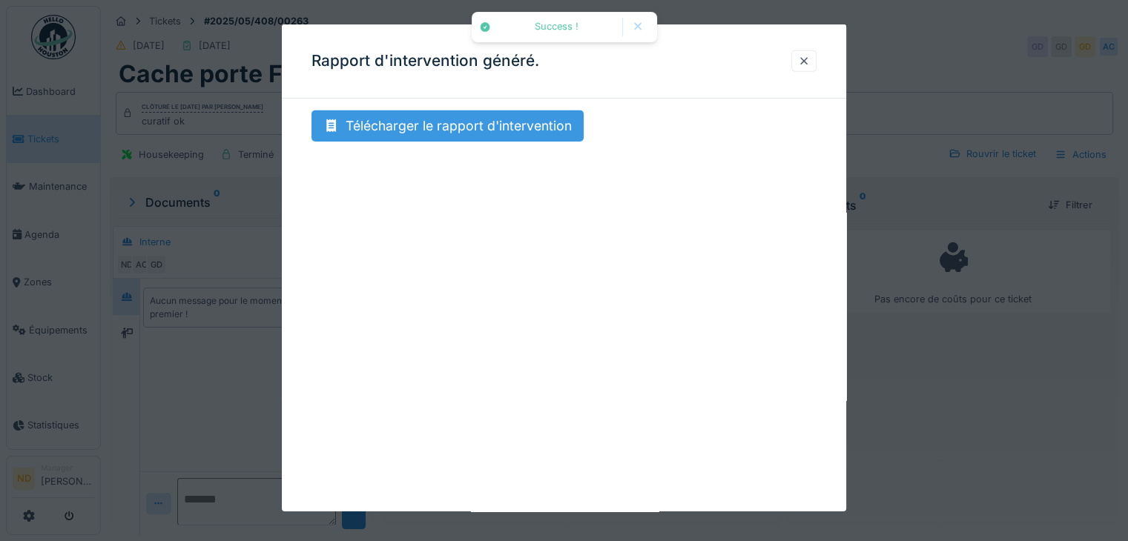
click at [394, 133] on div "Télécharger le rapport d'intervention" at bounding box center [447, 126] width 272 height 31
